Goal: Book appointment/travel/reservation

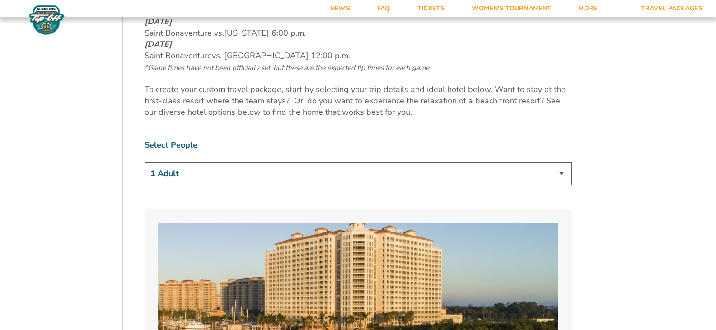
scroll to position [542, 0]
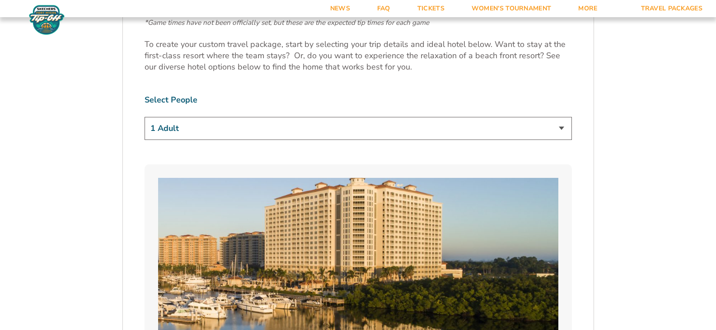
click at [563, 127] on select "1 Adult 2 Adults 3 Adults 4 Adults 2 Adults + 1 Child 2 Adults + 2 Children 2 A…" at bounding box center [358, 128] width 427 height 23
select select "2 Adults"
click at [145, 117] on select "1 Adult 2 Adults 3 Adults 4 Adults 2 Adults + 1 Child 2 Adults + 2 Children 2 A…" at bounding box center [358, 128] width 427 height 23
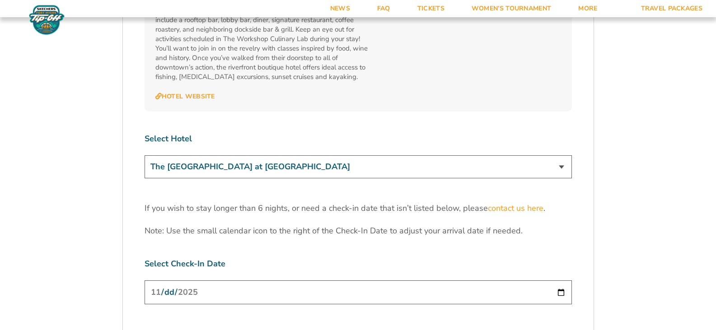
scroll to position [2691, 0]
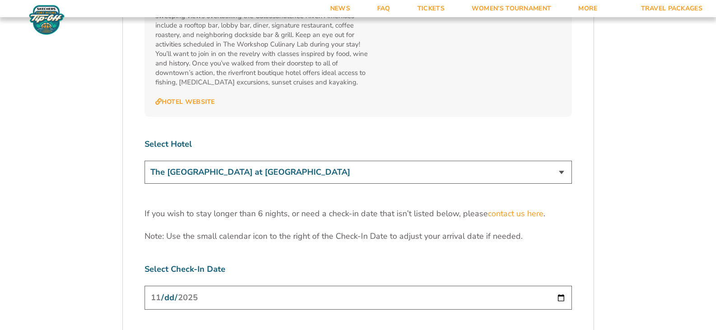
click at [561, 286] on input "[DATE]" at bounding box center [358, 298] width 427 height 24
type input "2025-11-25"
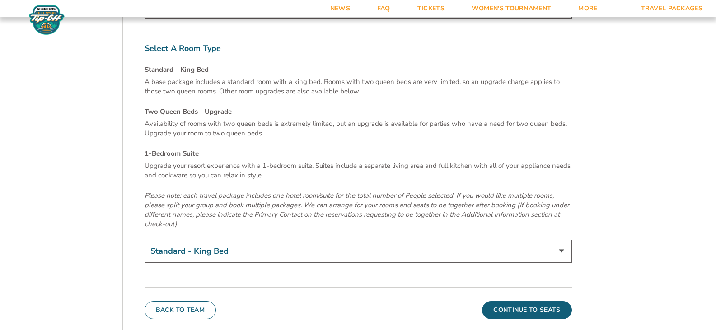
scroll to position [3007, 0]
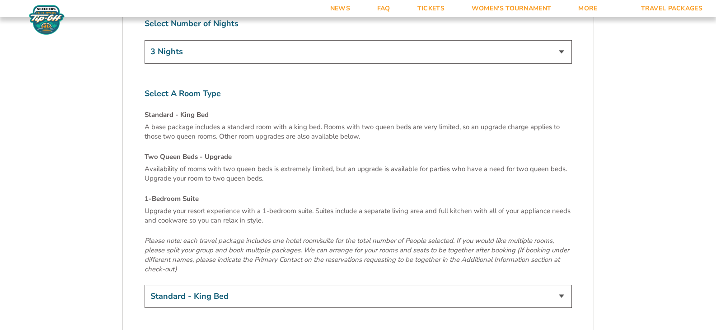
click at [562, 285] on select "Standard - King Bed Two Queen Beds - Upgrade (+$15 per night) 1-Bedroom Suite (…" at bounding box center [358, 296] width 427 height 23
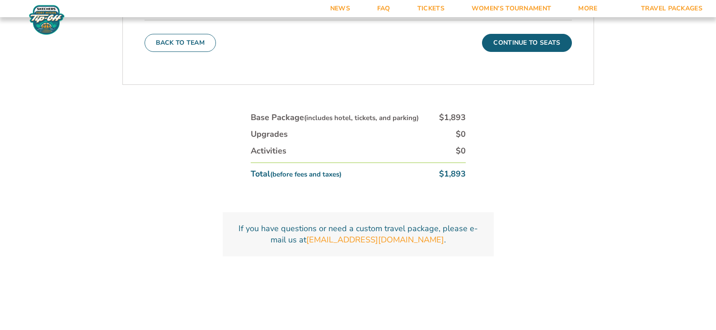
scroll to position [3276, 0]
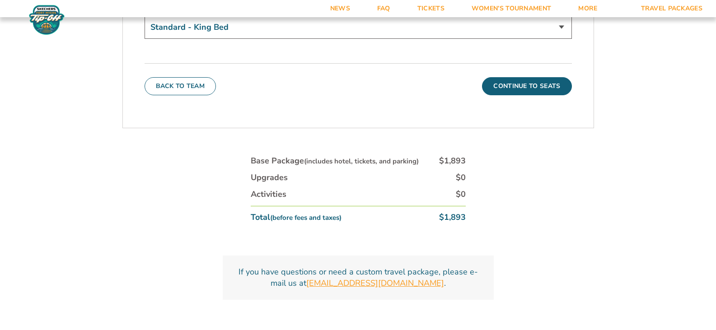
click at [347, 278] on link "[EMAIL_ADDRESS][DOMAIN_NAME]" at bounding box center [375, 283] width 138 height 11
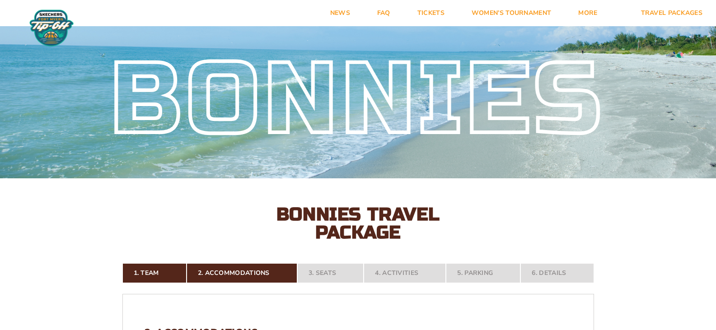
scroll to position [45, 0]
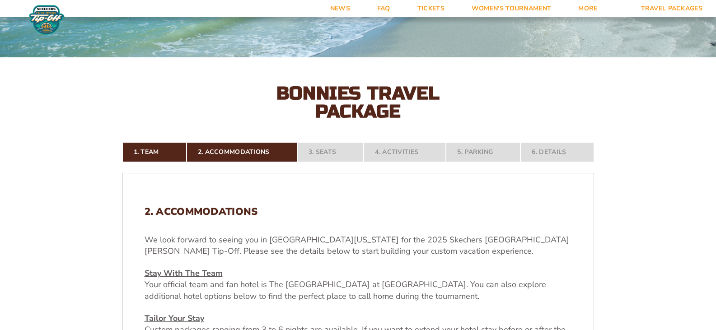
scroll to position [90, 0]
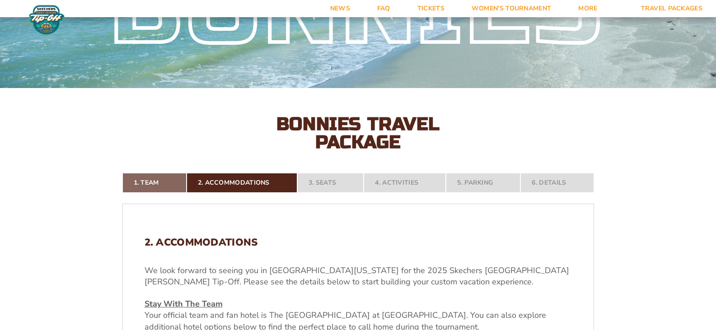
click at [142, 180] on link "1. Team" at bounding box center [154, 183] width 64 height 20
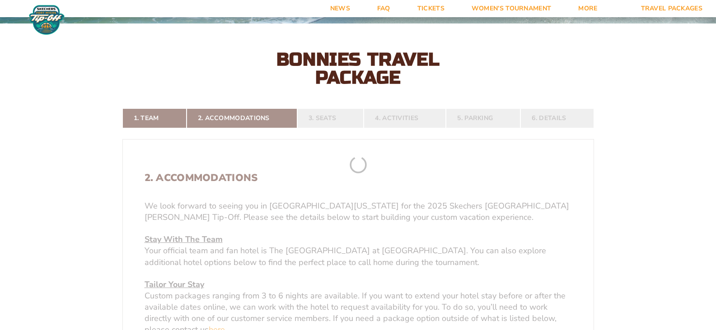
scroll to position [156, 0]
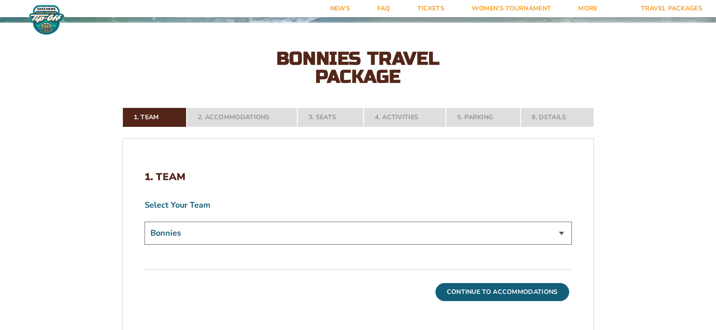
click at [228, 116] on nav "1. Team 2. Accommodations 3. Seats 4. Activities 5. Parking 6. Details" at bounding box center [358, 117] width 472 height 20
click at [334, 113] on nav "1. Team 2. Accommodations 3. Seats 4. Activities 5. Parking 6. Details" at bounding box center [358, 117] width 472 height 20
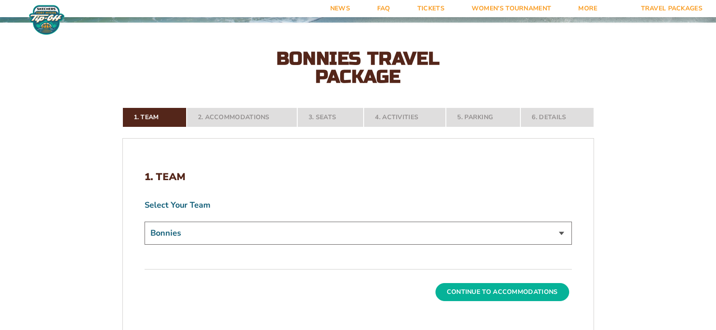
click at [480, 291] on button "Continue To Accommodations" at bounding box center [502, 292] width 134 height 18
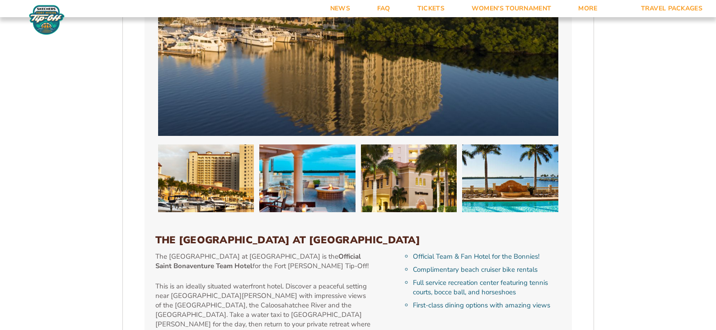
scroll to position [878, 0]
